Goal: Transaction & Acquisition: Purchase product/service

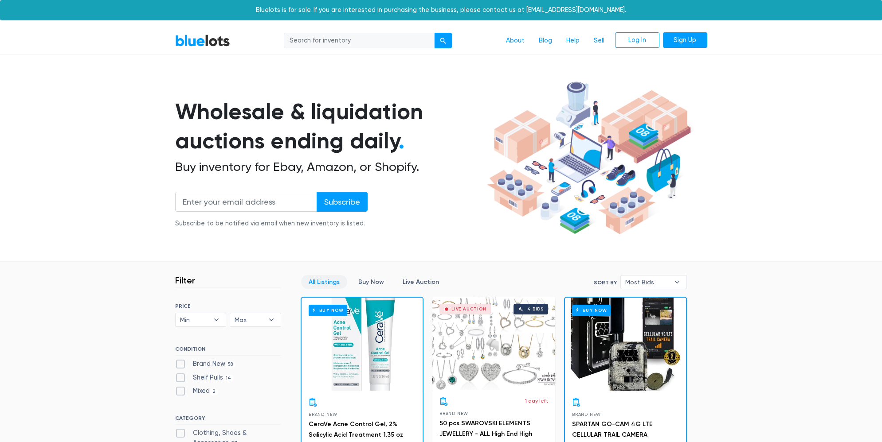
click at [351, 42] on input "search" at bounding box center [359, 41] width 151 height 16
type input "video games"
click at [434, 33] on button "submit" at bounding box center [443, 41] width 18 height 16
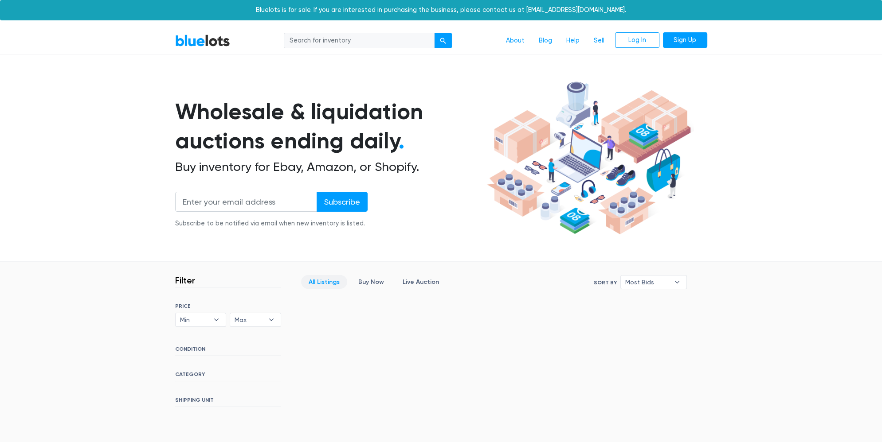
click at [323, 44] on input "search" at bounding box center [359, 41] width 151 height 16
